Goal: Information Seeking & Learning: Learn about a topic

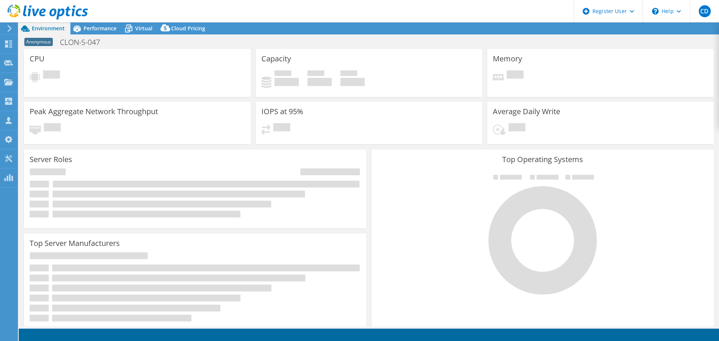
select select "EUFrankfurt"
select select "USD"
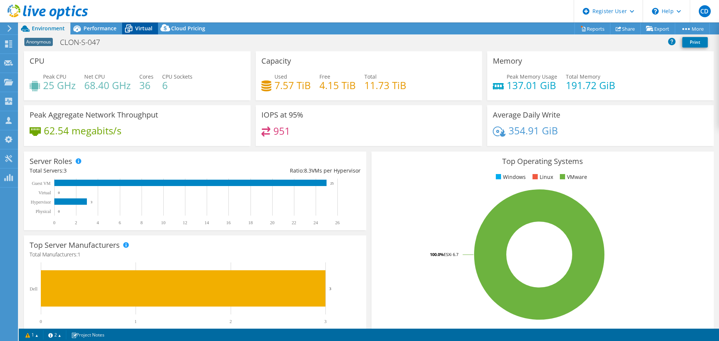
click at [151, 27] on span "Virtual" at bounding box center [143, 28] width 17 height 7
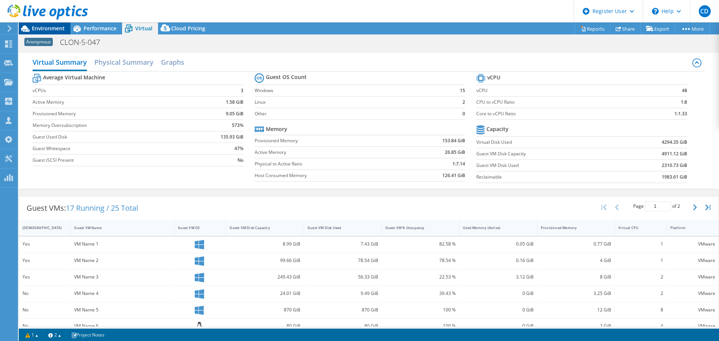
click at [45, 25] on span "Environment" at bounding box center [48, 28] width 33 height 7
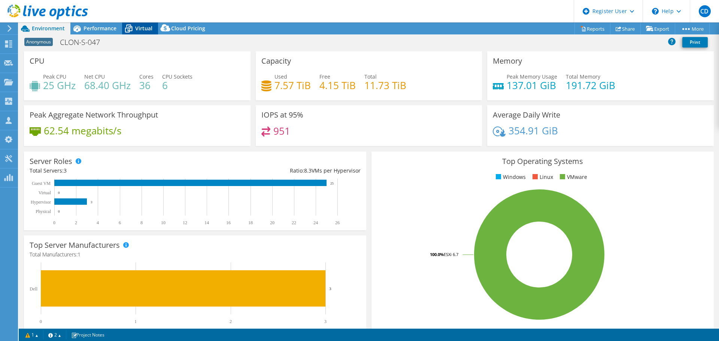
click at [141, 28] on span "Virtual" at bounding box center [143, 28] width 17 height 7
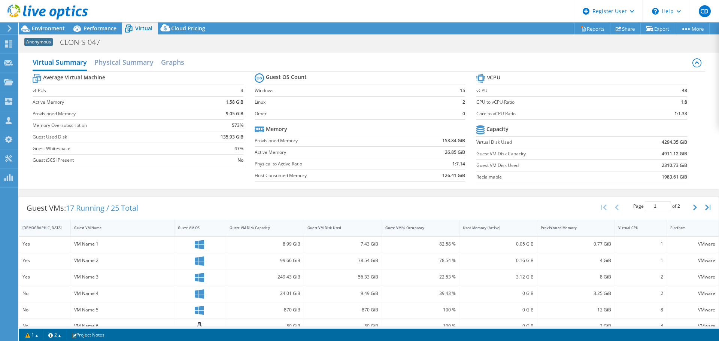
click at [652, 164] on td "2310.73 GiB" at bounding box center [653, 166] width 68 height 12
click at [653, 176] on td "1983.61 GiB" at bounding box center [653, 177] width 68 height 12
click at [523, 11] on header "CD Dell User Claudio Donegana Claudio.Donegana@dell.com Dell My Profile Log Out…" at bounding box center [359, 11] width 719 height 22
click at [98, 30] on span "Performance" at bounding box center [100, 28] width 33 height 7
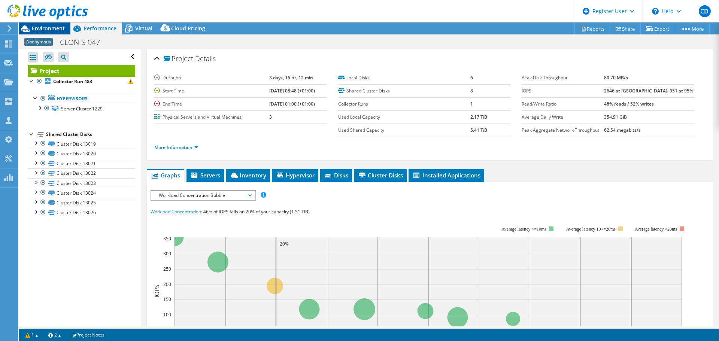
click at [39, 27] on span "Environment" at bounding box center [48, 28] width 33 height 7
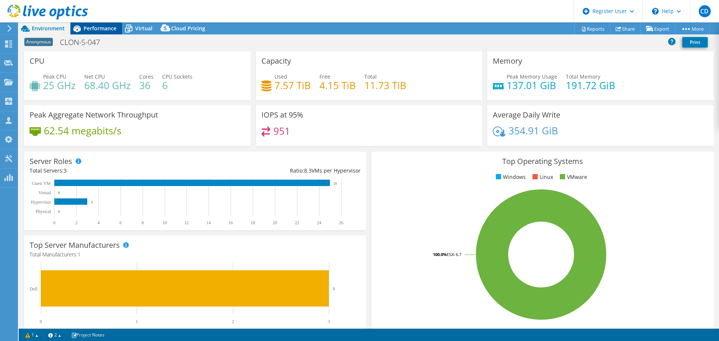
click at [94, 29] on span "Performance" at bounding box center [100, 28] width 33 height 7
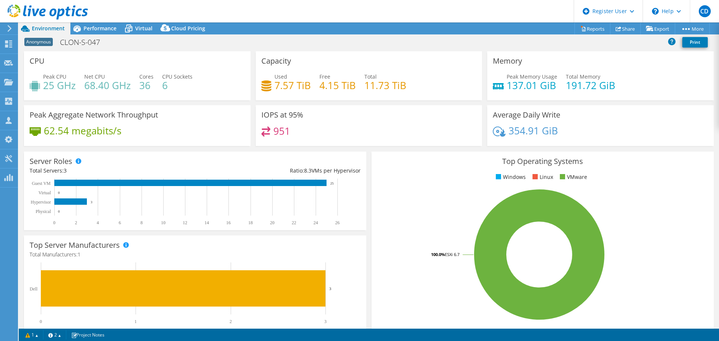
select select "EUFrankfurt"
select select "USD"
